Goal: Information Seeking & Learning: Learn about a topic

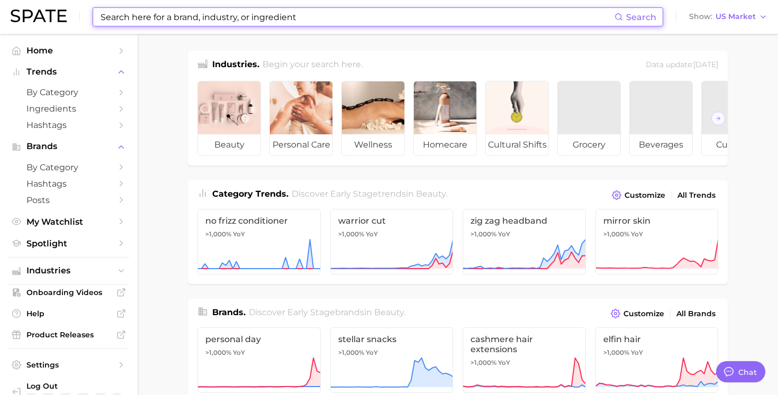
click at [205, 16] on input at bounding box center [357, 17] width 515 height 18
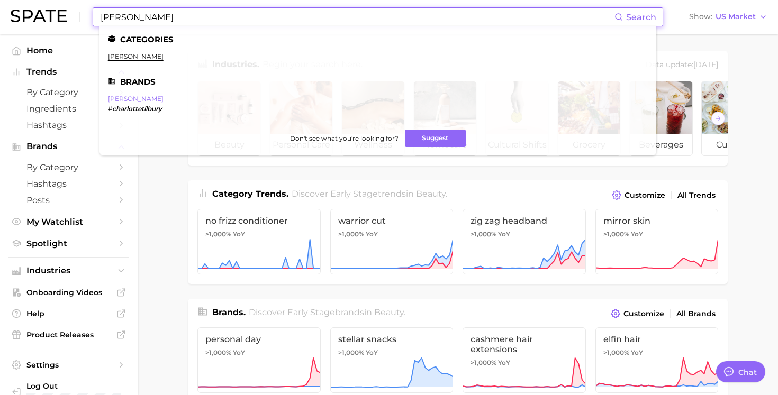
type input "[PERSON_NAME]"
click at [137, 98] on link "[PERSON_NAME]" at bounding box center [136, 99] width 56 height 8
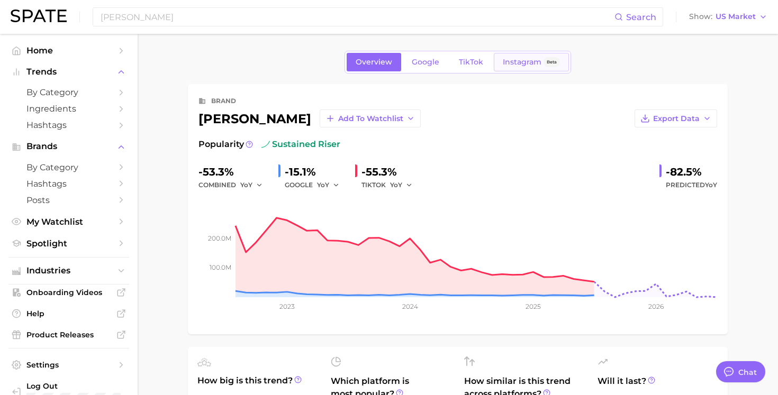
type textarea "x"
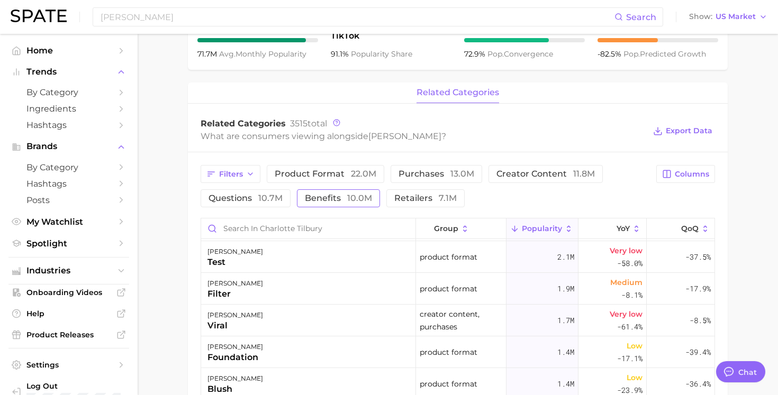
scroll to position [305, 0]
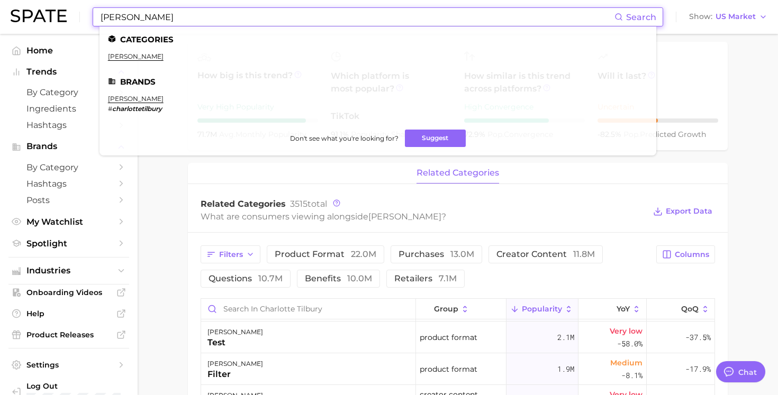
click at [305, 20] on input "[PERSON_NAME]" at bounding box center [357, 17] width 515 height 18
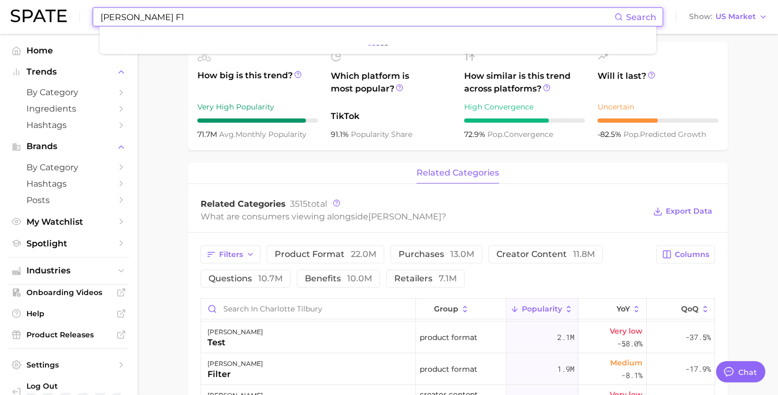
type input "[PERSON_NAME] F1"
